Goal: Transaction & Acquisition: Purchase product/service

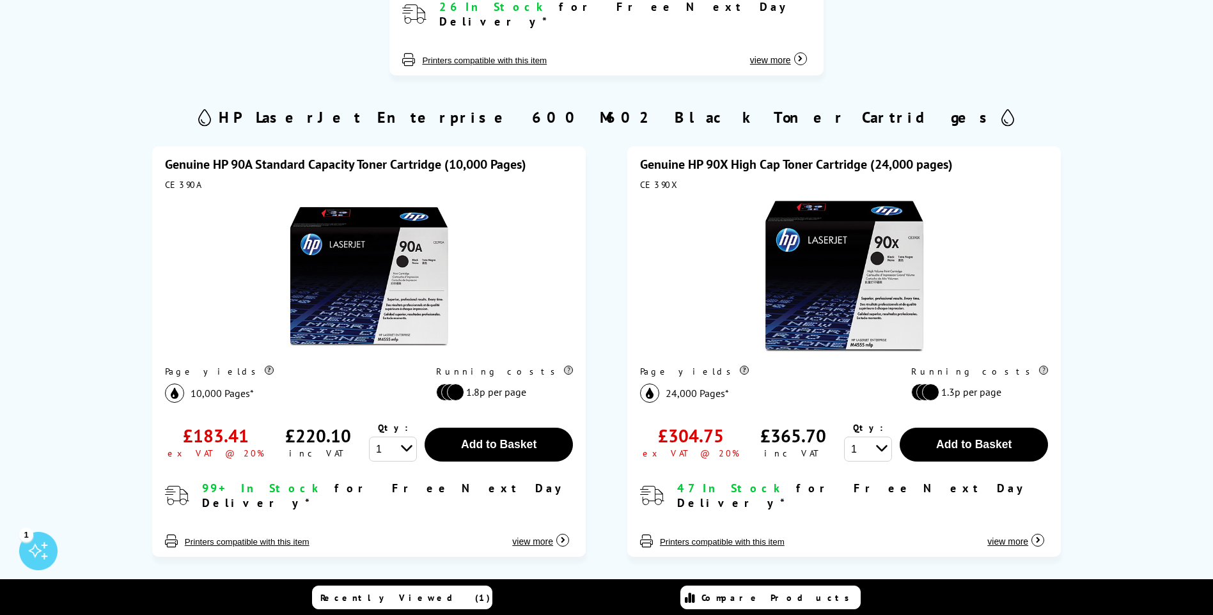
scroll to position [639, 0]
click at [835, 256] on img at bounding box center [844, 277] width 160 height 160
